Goal: Task Accomplishment & Management: Manage account settings

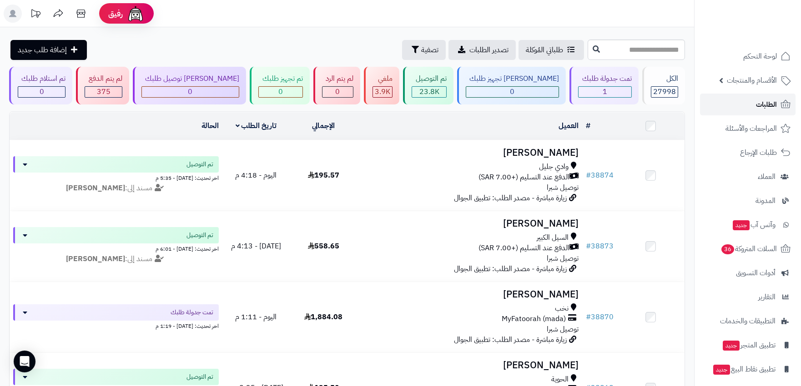
click at [772, 107] on span "الطلبات" at bounding box center [766, 104] width 21 height 13
click at [766, 102] on span "الطلبات" at bounding box center [766, 104] width 21 height 13
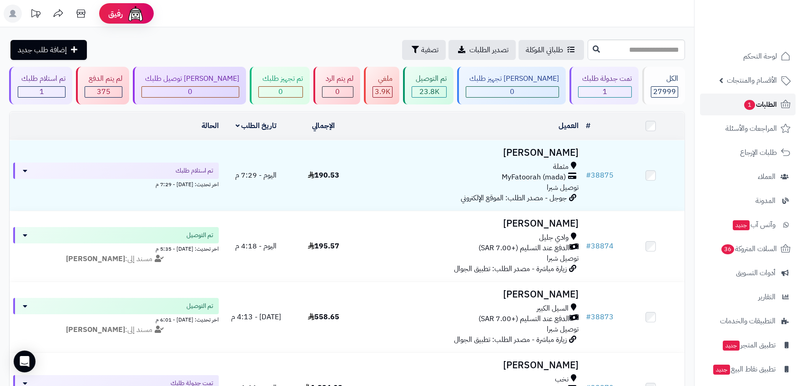
click at [757, 107] on span "الطلبات 1" at bounding box center [760, 104] width 34 height 13
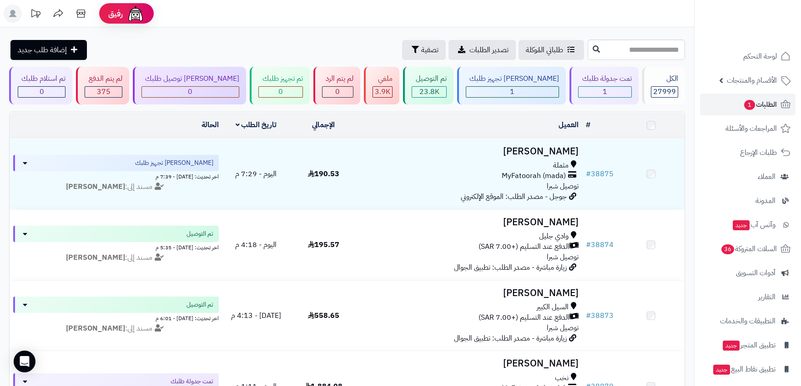
scroll to position [50, 0]
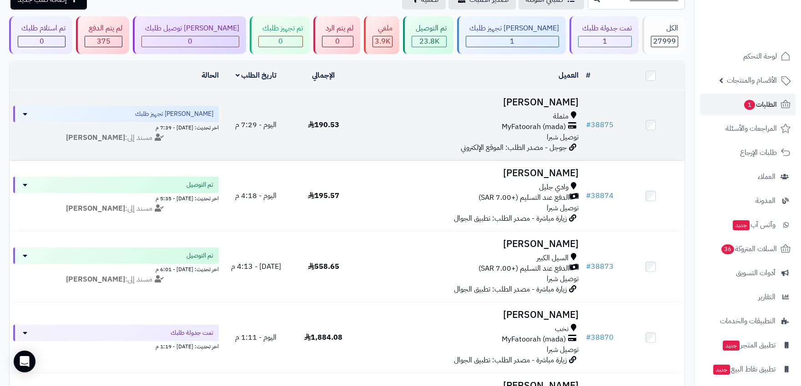
click at [452, 124] on div "MyFatoorah (mada)" at bounding box center [469, 127] width 217 height 10
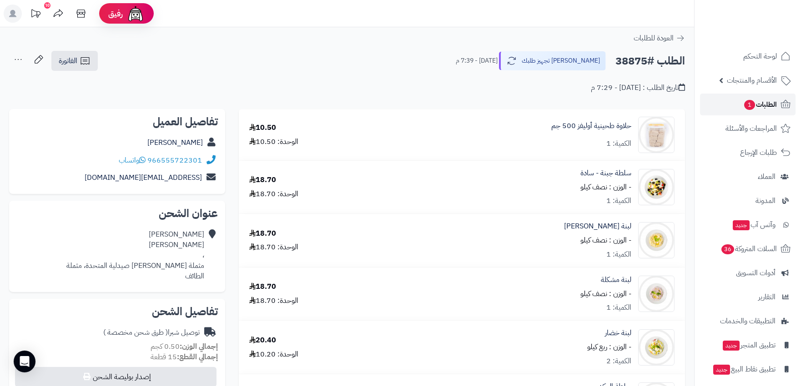
click at [755, 105] on span "الطلبات 1" at bounding box center [760, 104] width 34 height 13
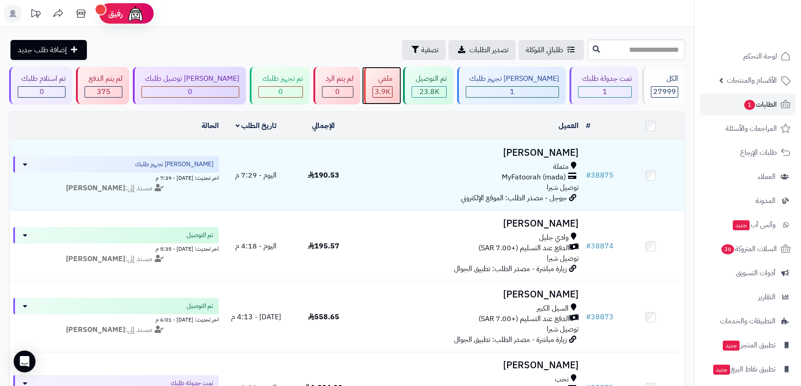
click at [383, 95] on span "3.9K" at bounding box center [382, 91] width 15 height 11
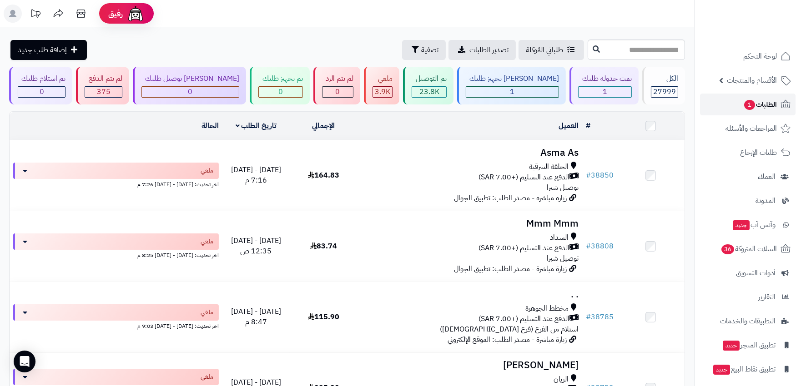
click at [764, 101] on span "الطلبات 1" at bounding box center [760, 104] width 34 height 13
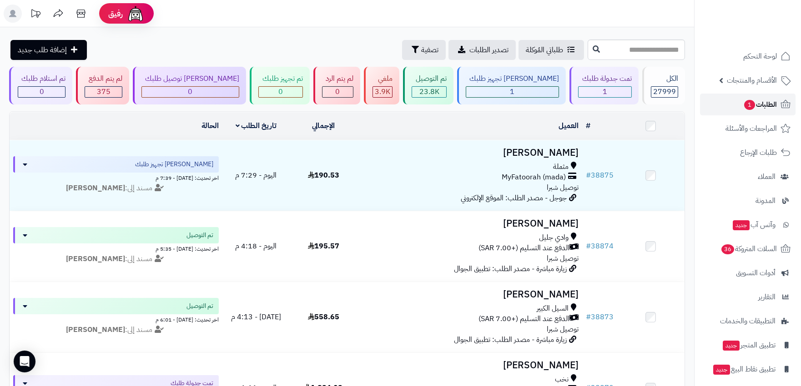
click at [764, 101] on span "الطلبات 1" at bounding box center [760, 104] width 34 height 13
click at [530, 94] on div "1" at bounding box center [512, 92] width 92 height 10
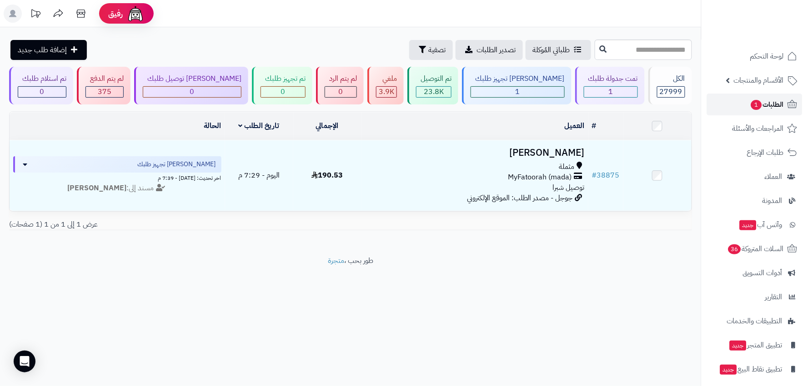
click at [762, 103] on span "الطلبات 1" at bounding box center [767, 104] width 34 height 13
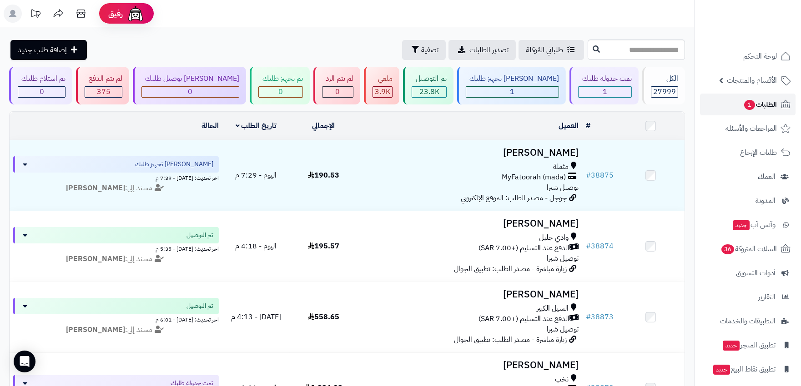
click at [762, 103] on span "الطلبات 1" at bounding box center [760, 104] width 34 height 13
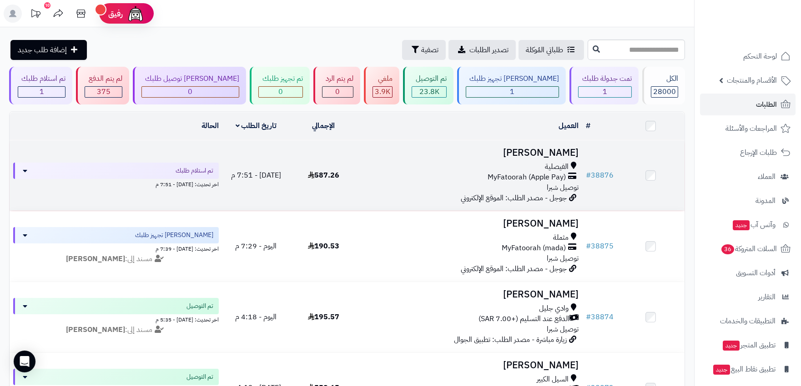
click at [473, 164] on div "الفيصلية" at bounding box center [469, 167] width 217 height 10
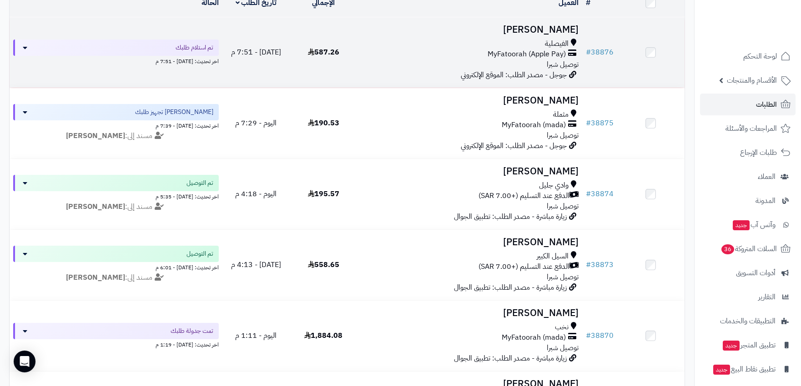
scroll to position [50, 0]
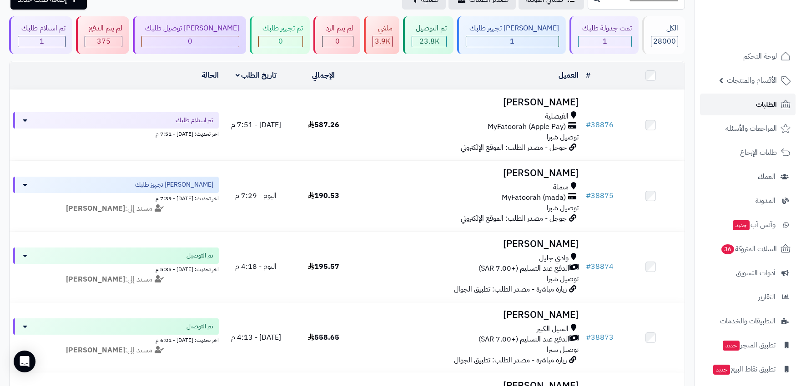
click at [744, 100] on link "الطلبات" at bounding box center [747, 105] width 95 height 22
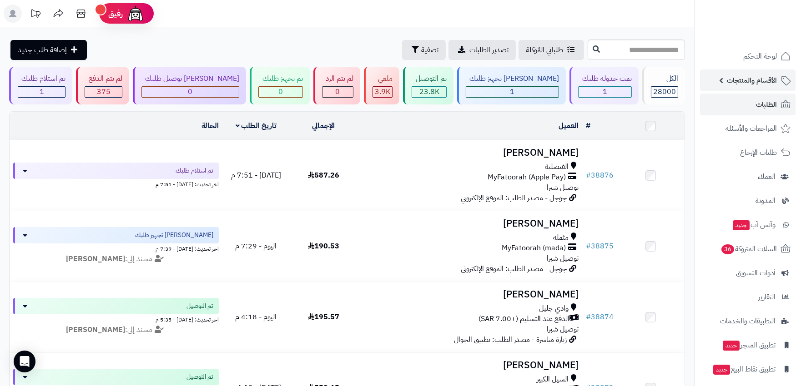
click at [743, 80] on span "الأقسام والمنتجات" at bounding box center [752, 80] width 50 height 13
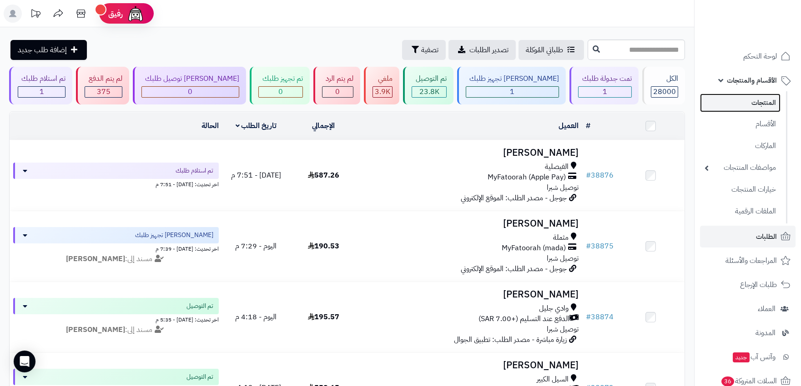
click at [738, 105] on link "المنتجات" at bounding box center [740, 103] width 80 height 19
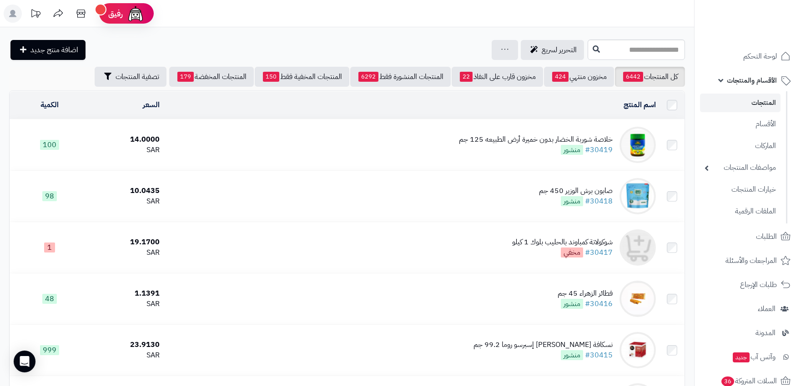
click at [778, 249] on ul "لوحة التحكم الأقسام والمنتجات المنتجات الأقسام الماركات مواصفات المنتجات مواصفا…" at bounding box center [747, 291] width 106 height 492
click at [774, 236] on span "الطلبات" at bounding box center [766, 237] width 21 height 13
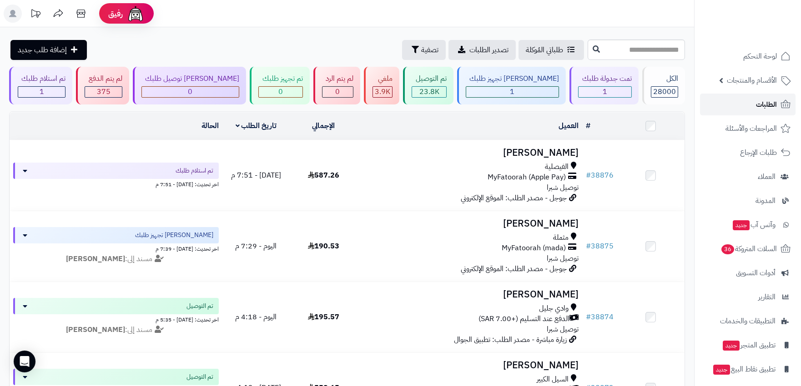
click at [773, 102] on span "الطلبات" at bounding box center [766, 104] width 21 height 13
click at [757, 78] on span "الأقسام والمنتجات" at bounding box center [752, 80] width 50 height 13
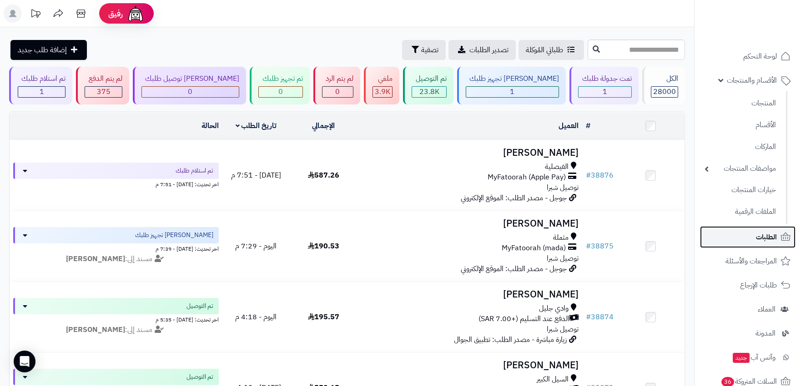
click at [765, 236] on span "الطلبات" at bounding box center [766, 237] width 21 height 13
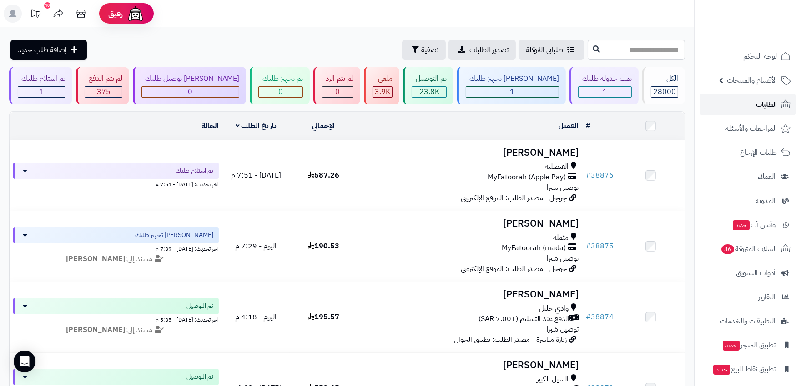
click at [761, 102] on span "الطلبات" at bounding box center [766, 104] width 21 height 13
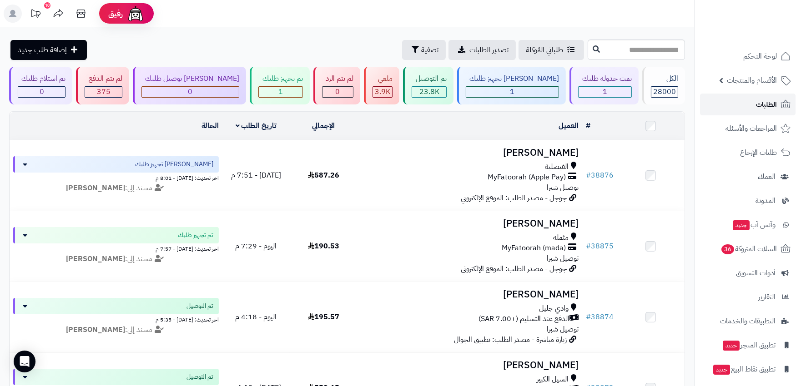
click at [761, 102] on span "الطلبات" at bounding box center [766, 104] width 21 height 13
click at [769, 101] on span "الطلبات" at bounding box center [766, 104] width 21 height 13
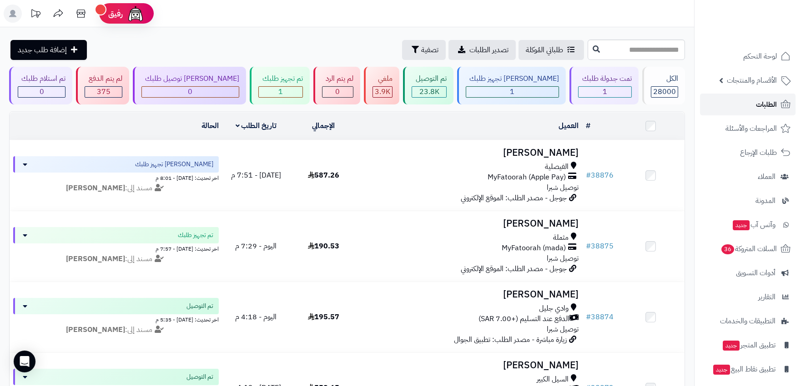
click at [766, 101] on span "الطلبات" at bounding box center [766, 104] width 21 height 13
click at [742, 128] on span "المراجعات والأسئلة" at bounding box center [751, 128] width 51 height 13
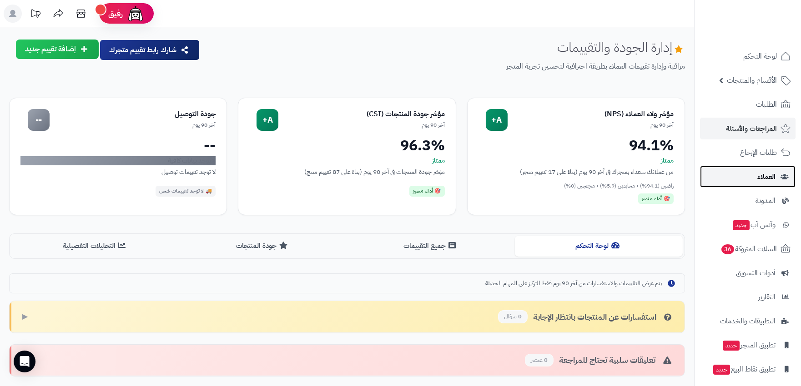
click at [760, 176] on span "العملاء" at bounding box center [766, 177] width 18 height 13
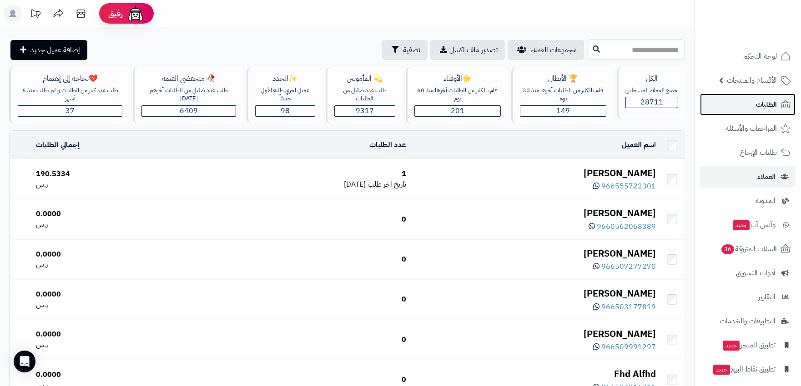
click at [763, 105] on span "الطلبات" at bounding box center [766, 104] width 21 height 13
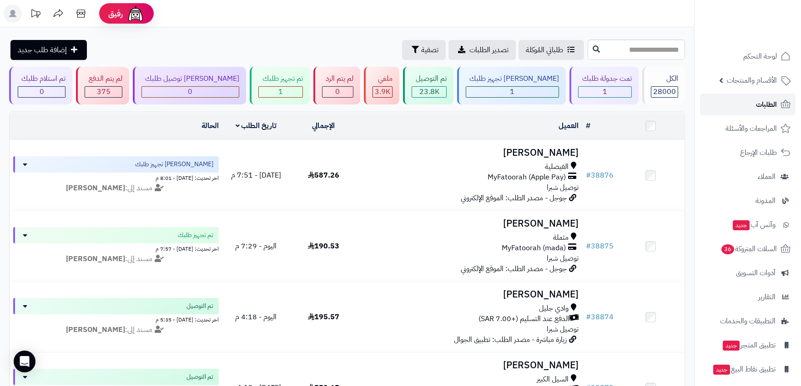
click at [763, 105] on span "الطلبات" at bounding box center [766, 104] width 21 height 13
click at [760, 101] on span "الطلبات" at bounding box center [766, 104] width 21 height 13
click at [768, 107] on span "الطلبات" at bounding box center [766, 104] width 21 height 13
